Goal: Task Accomplishment & Management: Manage account settings

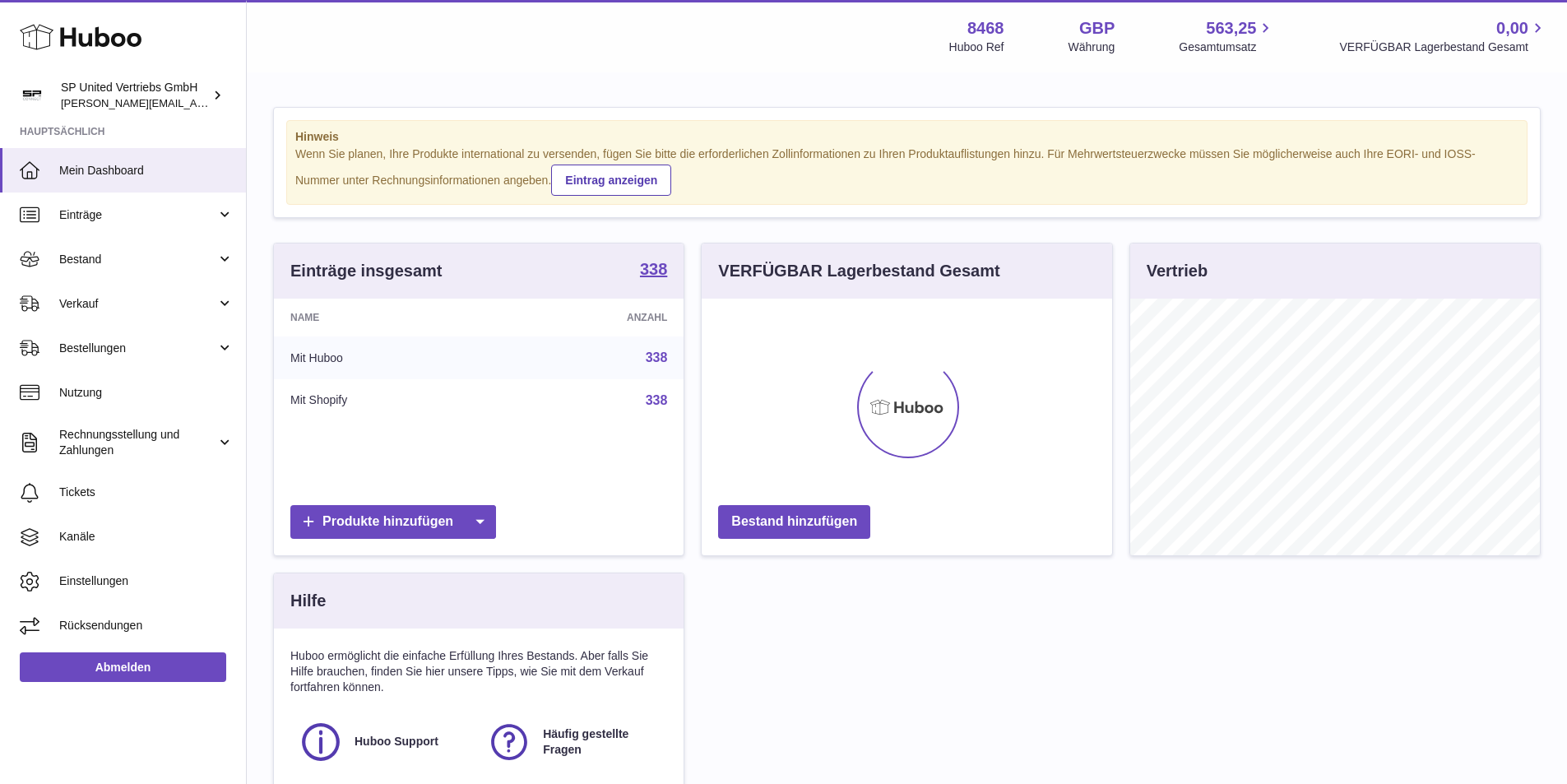
scroll to position [257, 410]
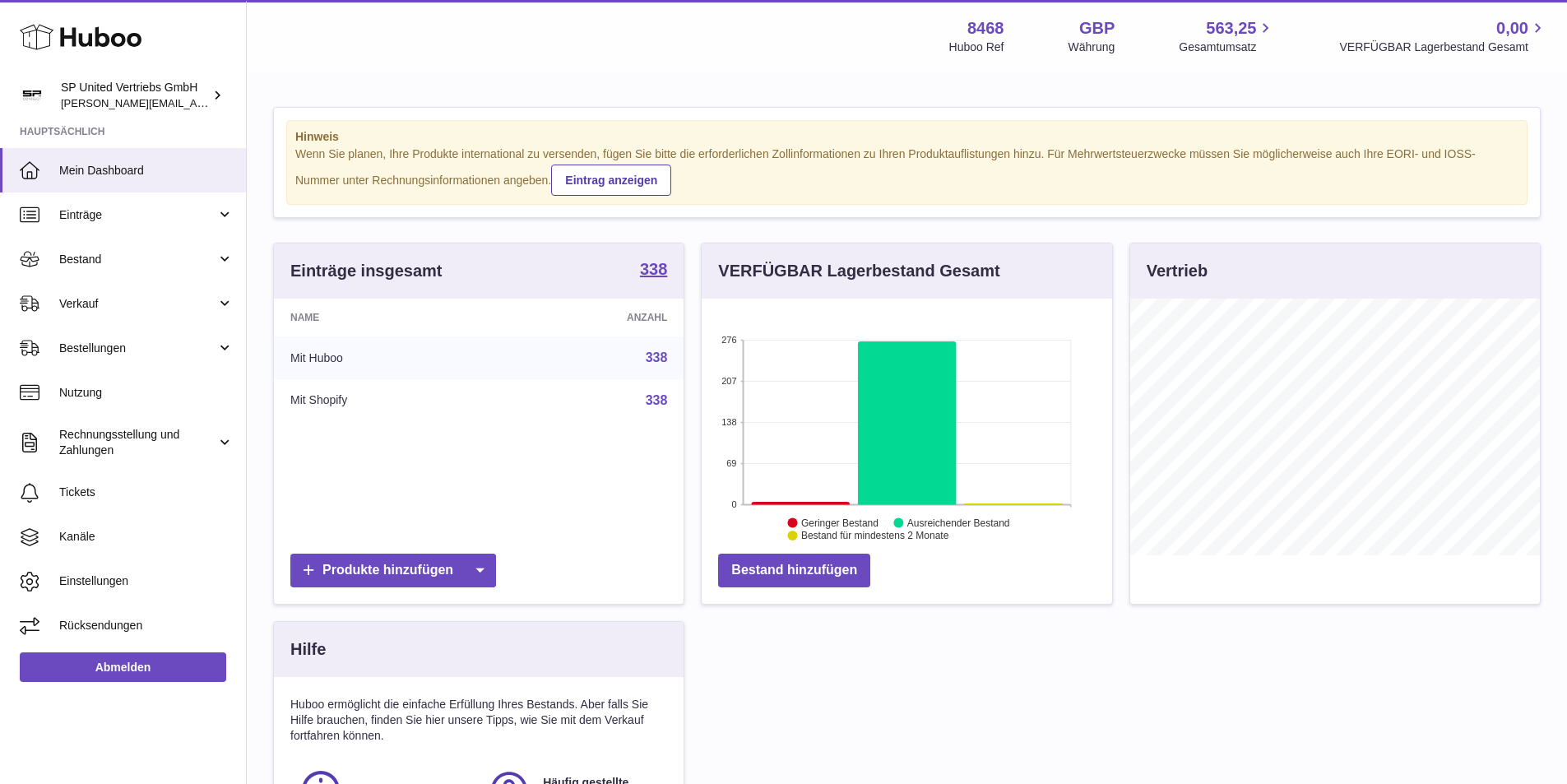
click at [1423, 625] on div "Einträge insgesamt 338 Name Anzahl Mit Huboo 338 Mit Shopify 338 Produkte hinzu…" at bounding box center [907, 580] width 1284 height 675
click at [101, 618] on span "Rücksendungen" at bounding box center [146, 625] width 174 height 15
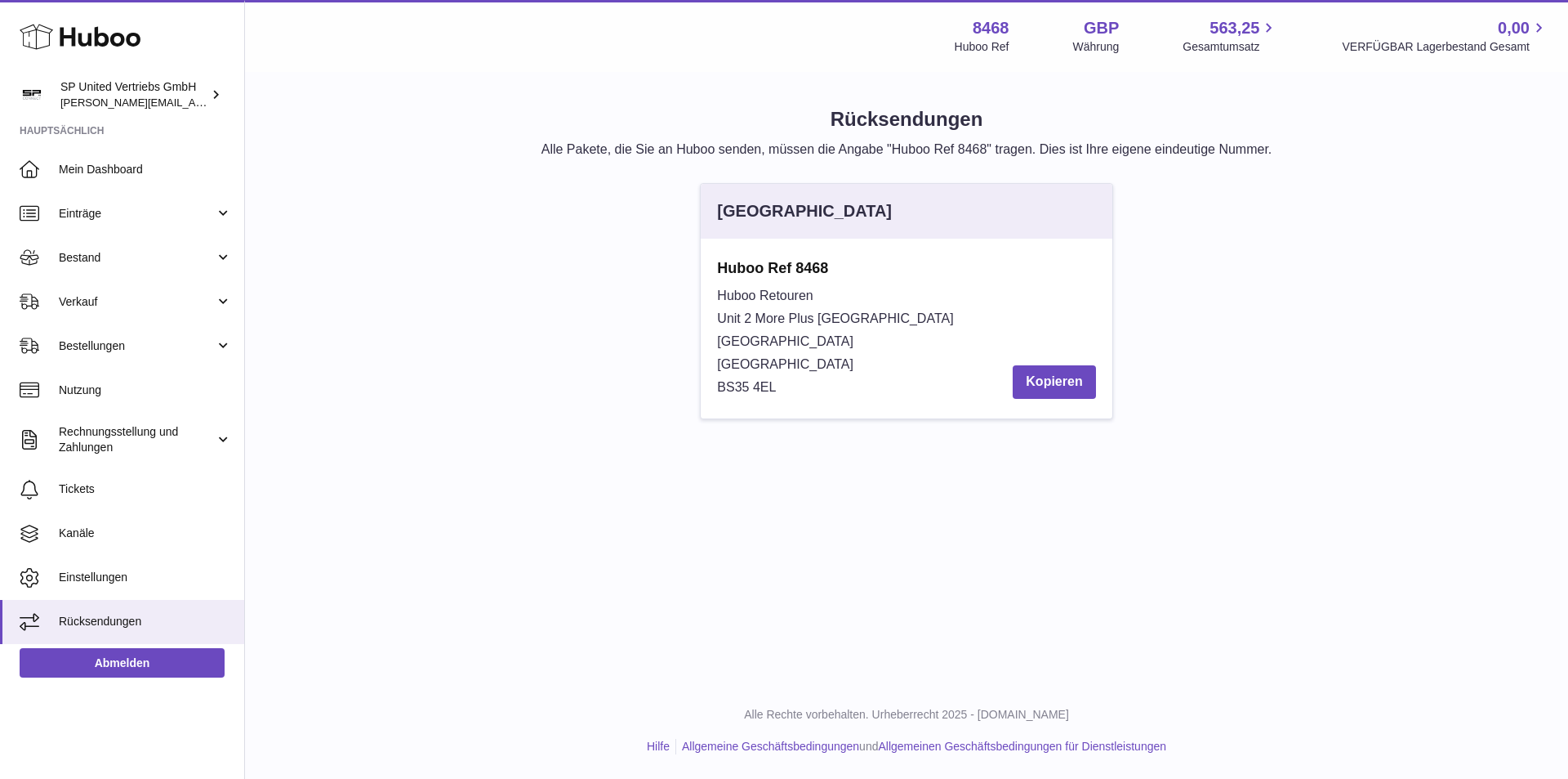
click at [1415, 480] on div "Menü Huboo 8468 Huboo Ref GBP Währung 563,25 Gesamtumsatz 0,00 VERFÜGBAR Lagerb…" at bounding box center [906, 341] width 1323 height 682
click at [79, 481] on span "Tickets" at bounding box center [145, 489] width 173 height 15
click at [100, 487] on span "Tickets" at bounding box center [145, 489] width 173 height 15
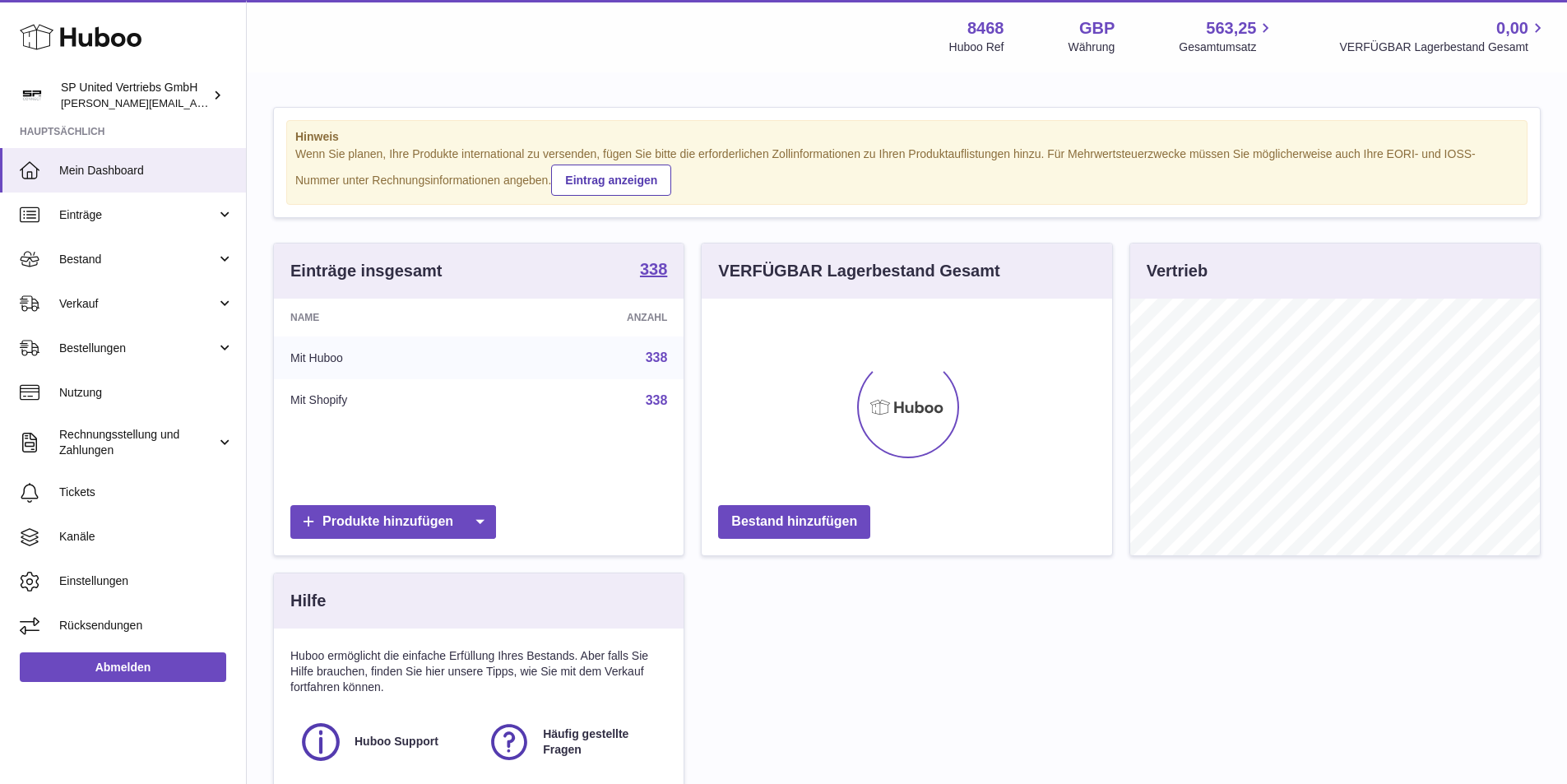
scroll to position [257, 410]
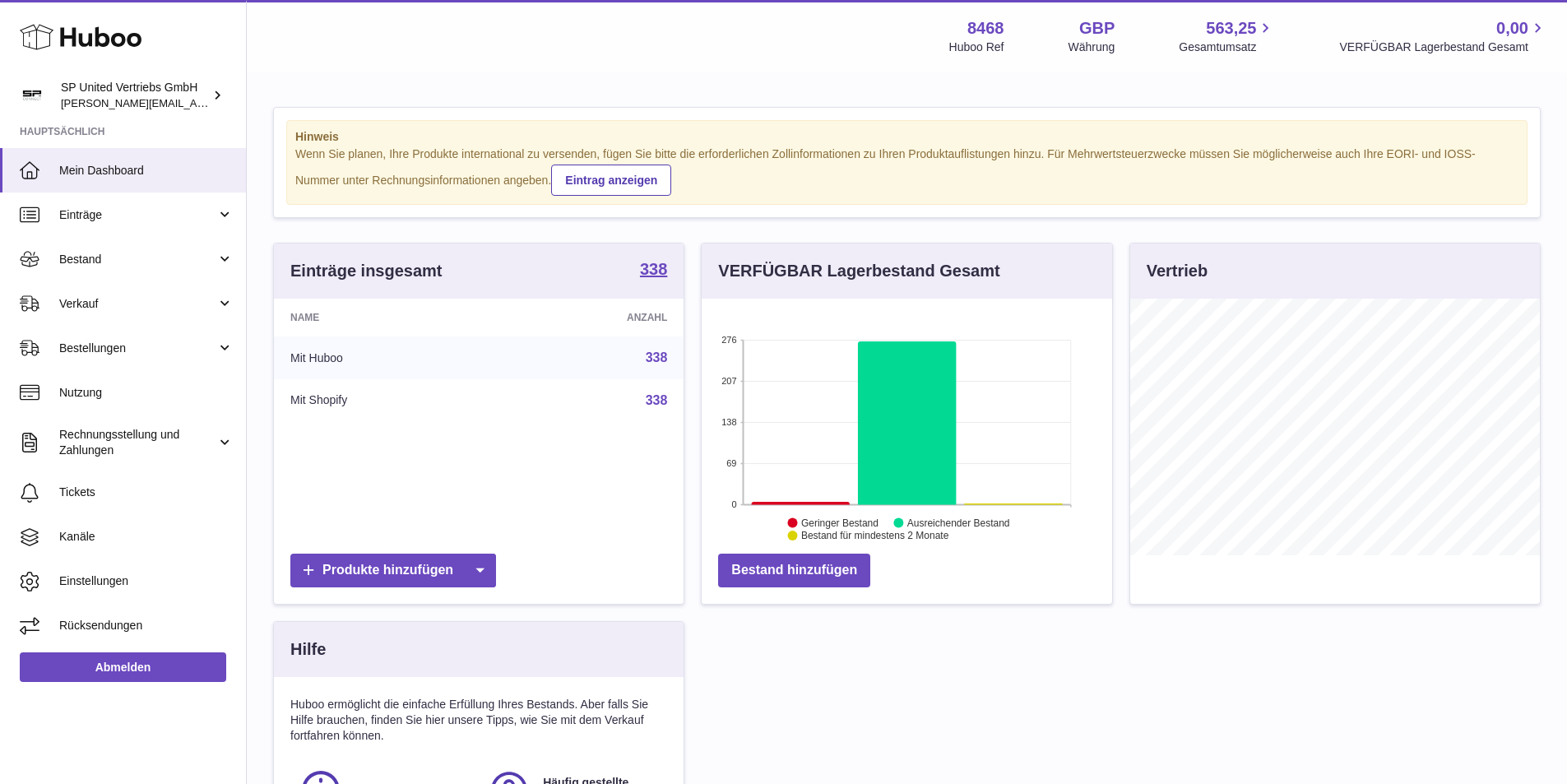
click at [283, 52] on div "Menü Huboo 8468 Huboo Ref GBP Währung 563,25 Gesamtumsatz 0,00 VERFÜGBAR Lagerb…" at bounding box center [907, 36] width 1281 height 38
click at [92, 493] on span "Tickets" at bounding box center [146, 492] width 174 height 15
